Goal: Use online tool/utility: Utilize a website feature to perform a specific function

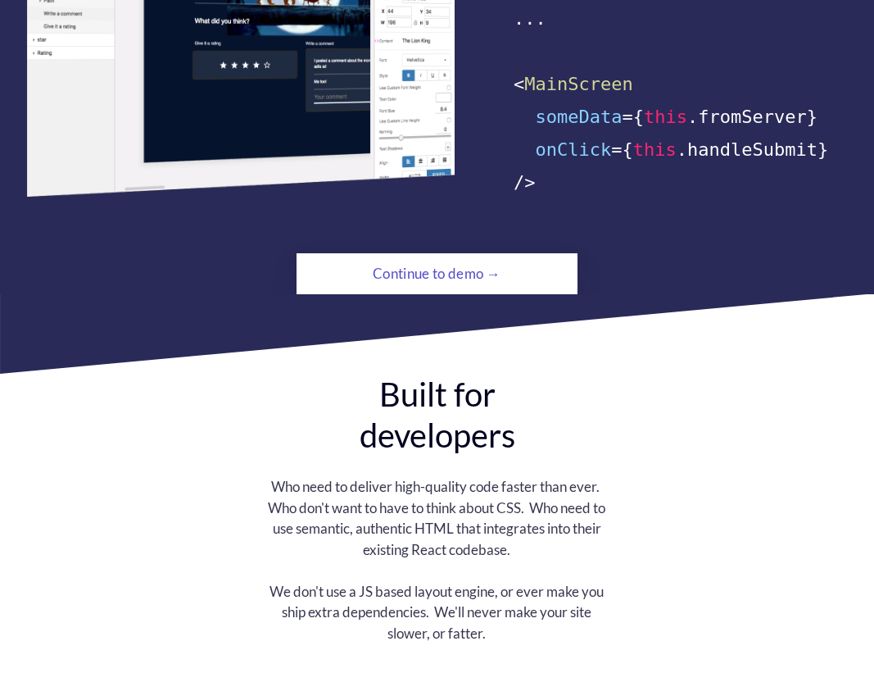
scroll to position [1198, 0]
click at [439, 257] on div "Continue to demo →" at bounding box center [437, 273] width 192 height 33
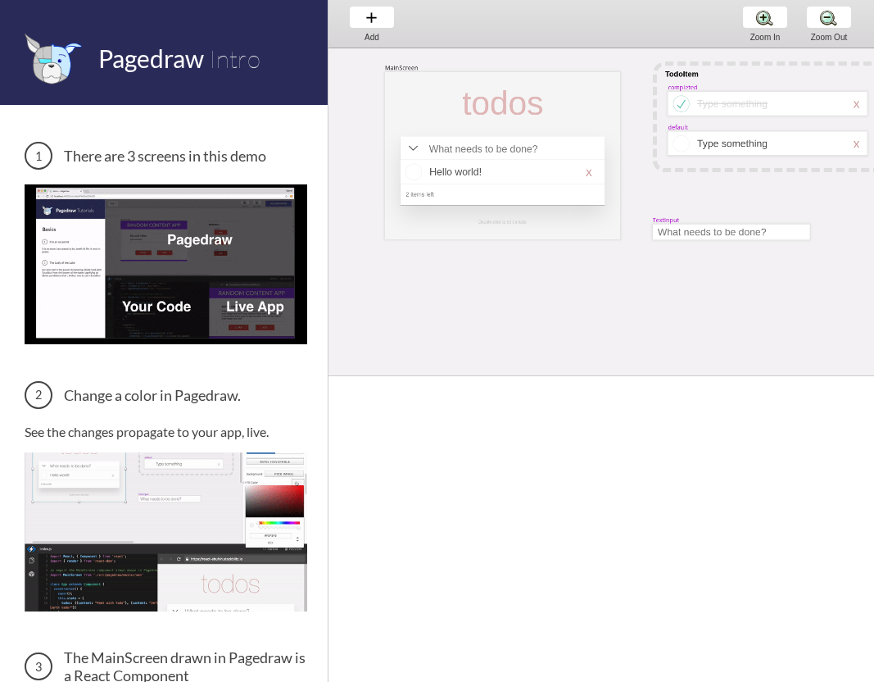
scroll to position [0, 43]
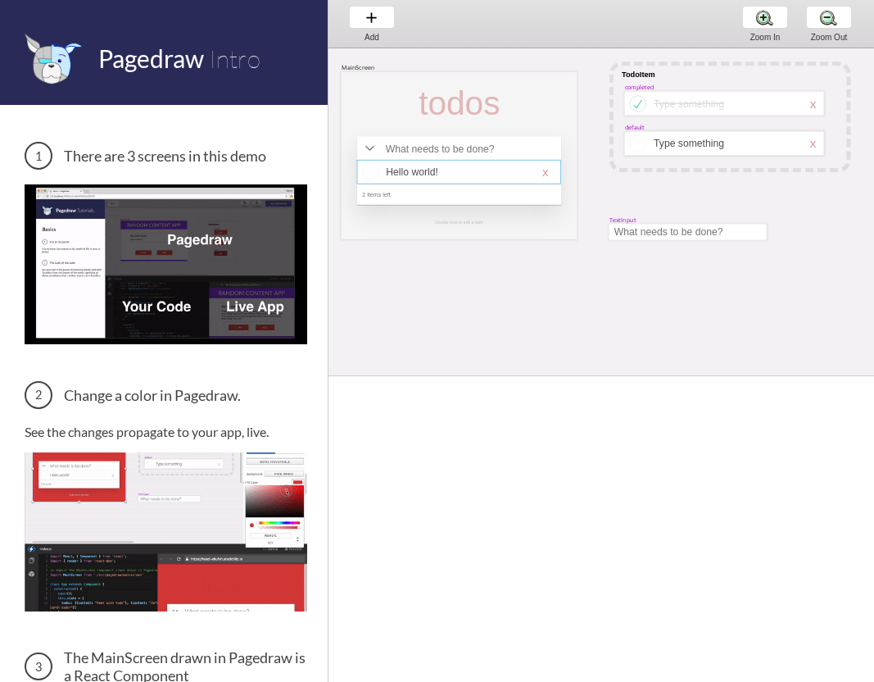
select select "4"
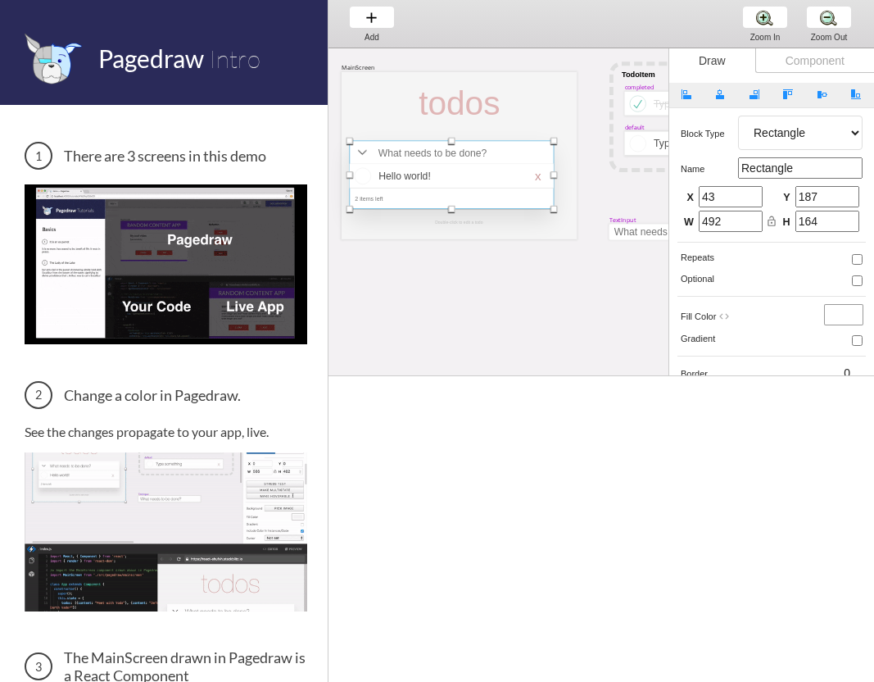
click at [474, 151] on div at bounding box center [452, 175] width 205 height 68
type input "31"
type input "139"
drag, startPoint x: 482, startPoint y: 150, endPoint x: 493, endPoint y: 159, distance: 14.6
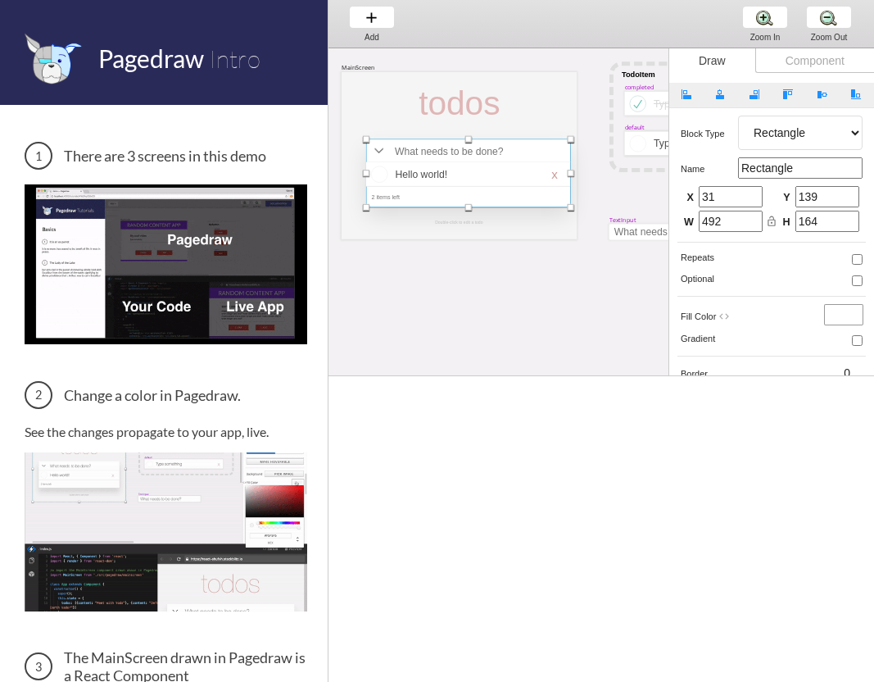
click at [493, 159] on div at bounding box center [468, 173] width 205 height 68
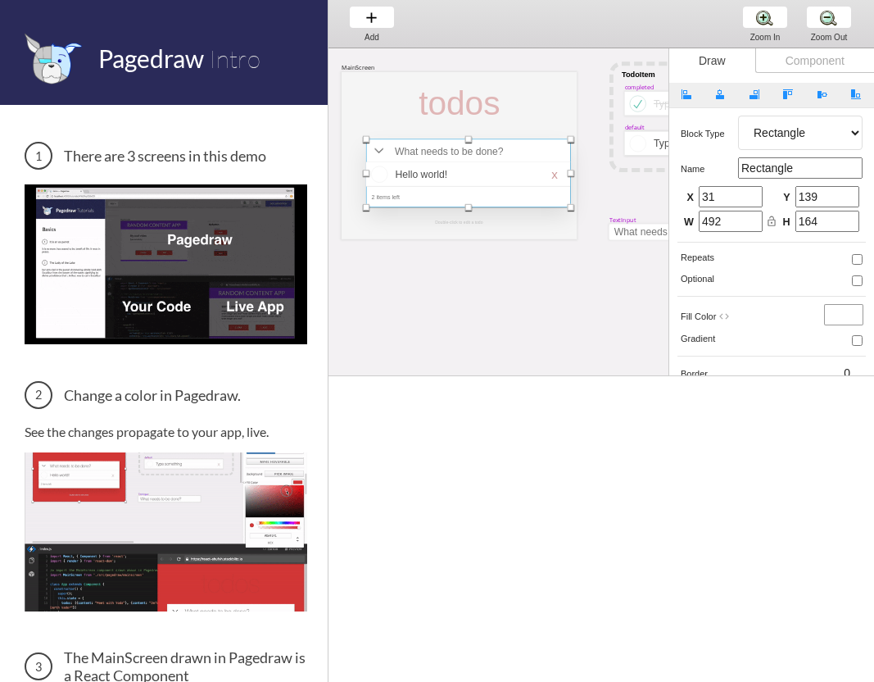
type input "59"
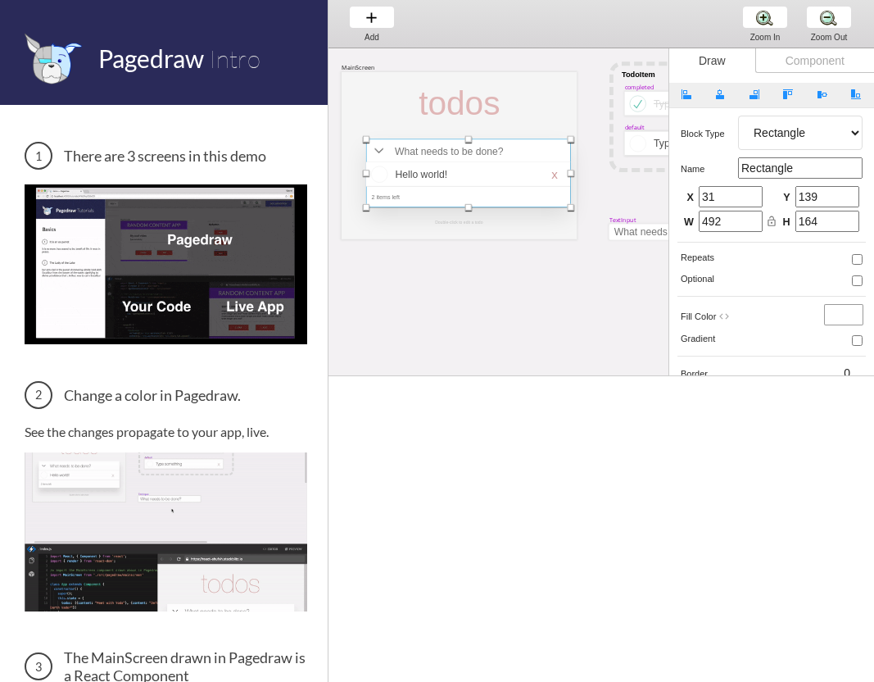
type input "161"
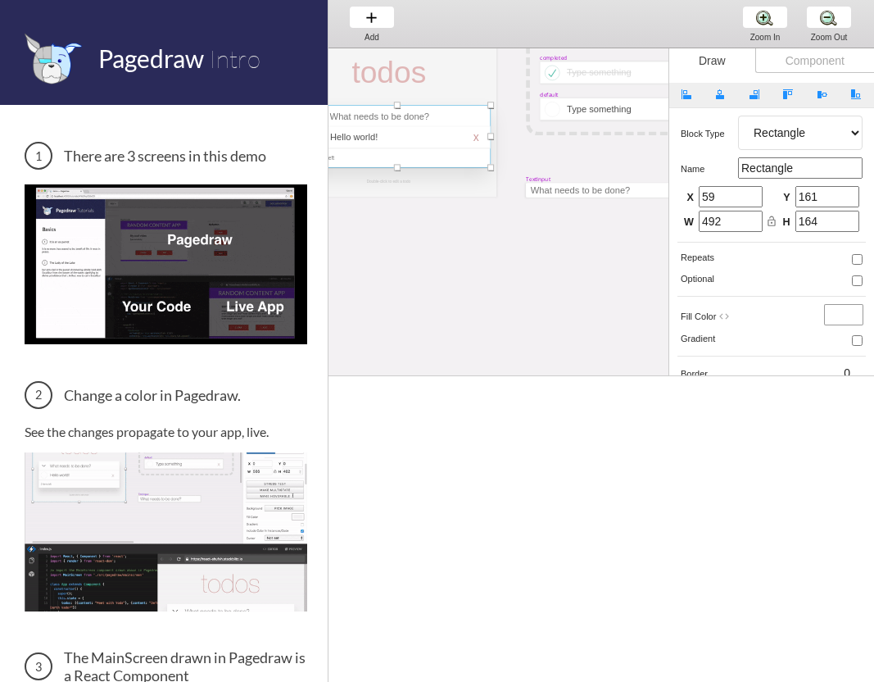
scroll to position [20, 97]
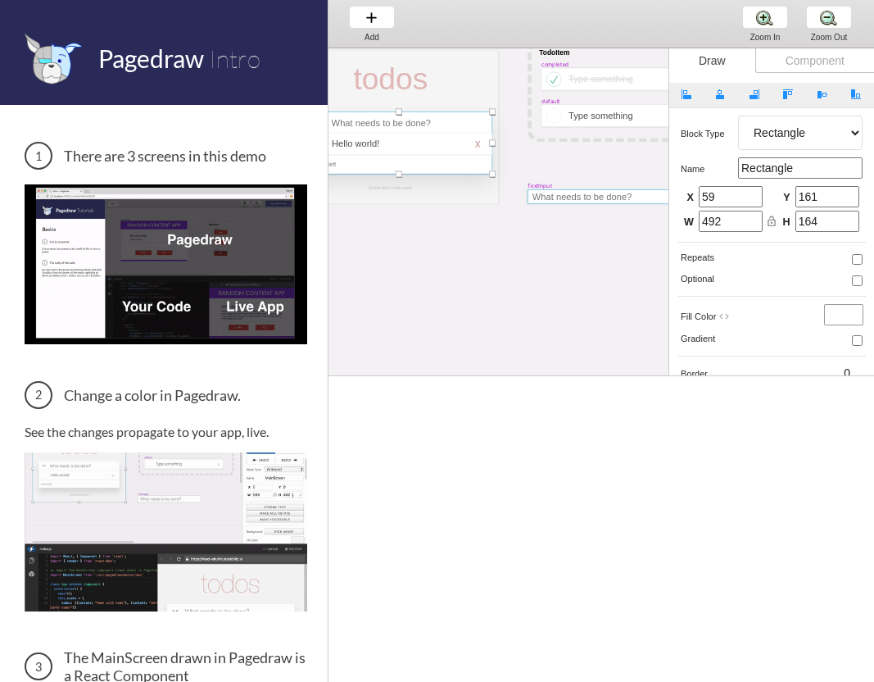
click at [559, 194] on div at bounding box center [600, 196] width 144 height 14
select select "9"
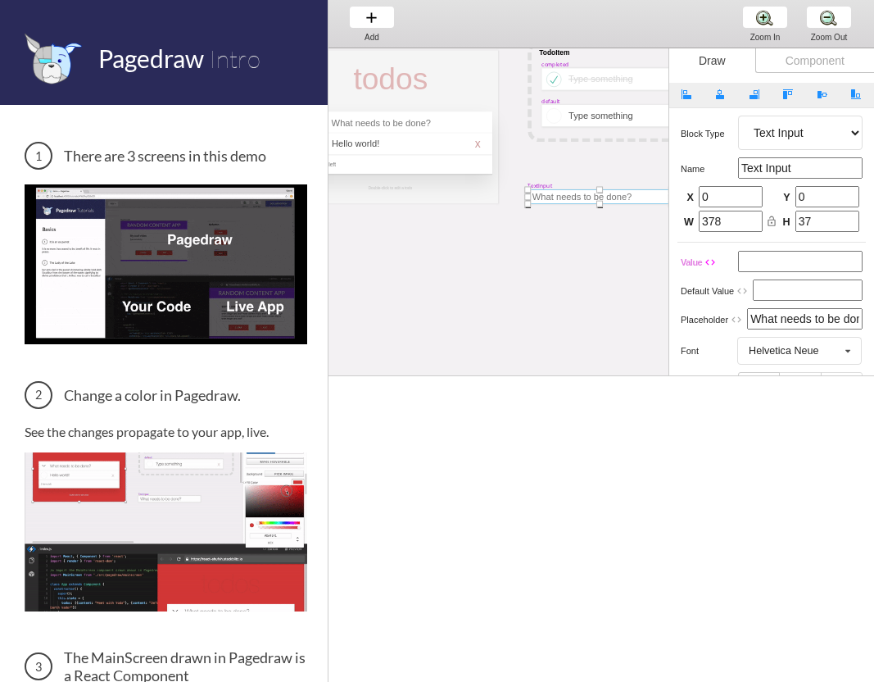
click at [547, 230] on div "MainScreen todos Hello world! x 2 items left TodoItem completed Type something …" at bounding box center [693, 275] width 924 height 492
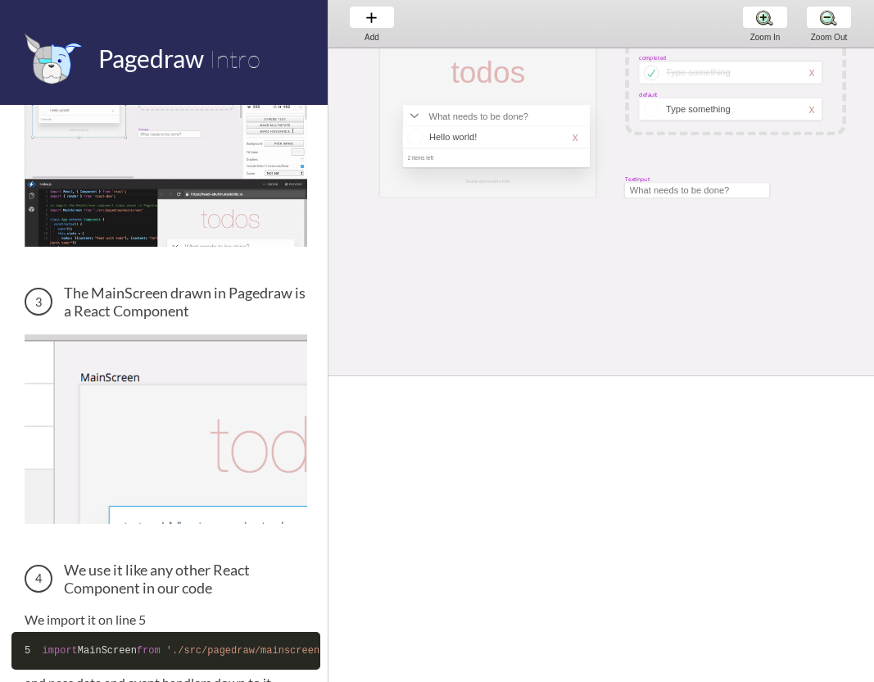
scroll to position [605, 0]
